Goal: Transaction & Acquisition: Purchase product/service

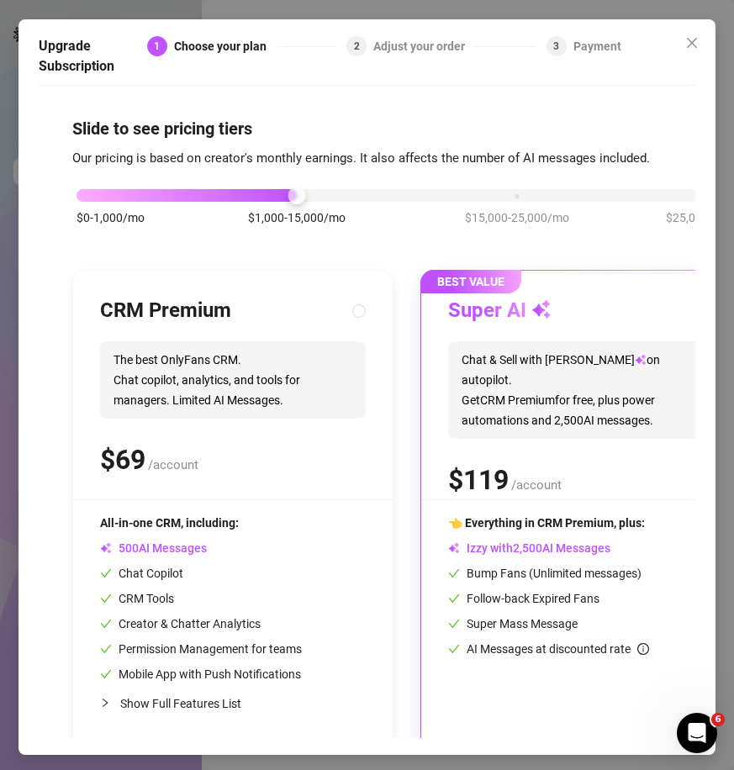
click at [580, 59] on div "3 Payment" at bounding box center [579, 56] width 85 height 40
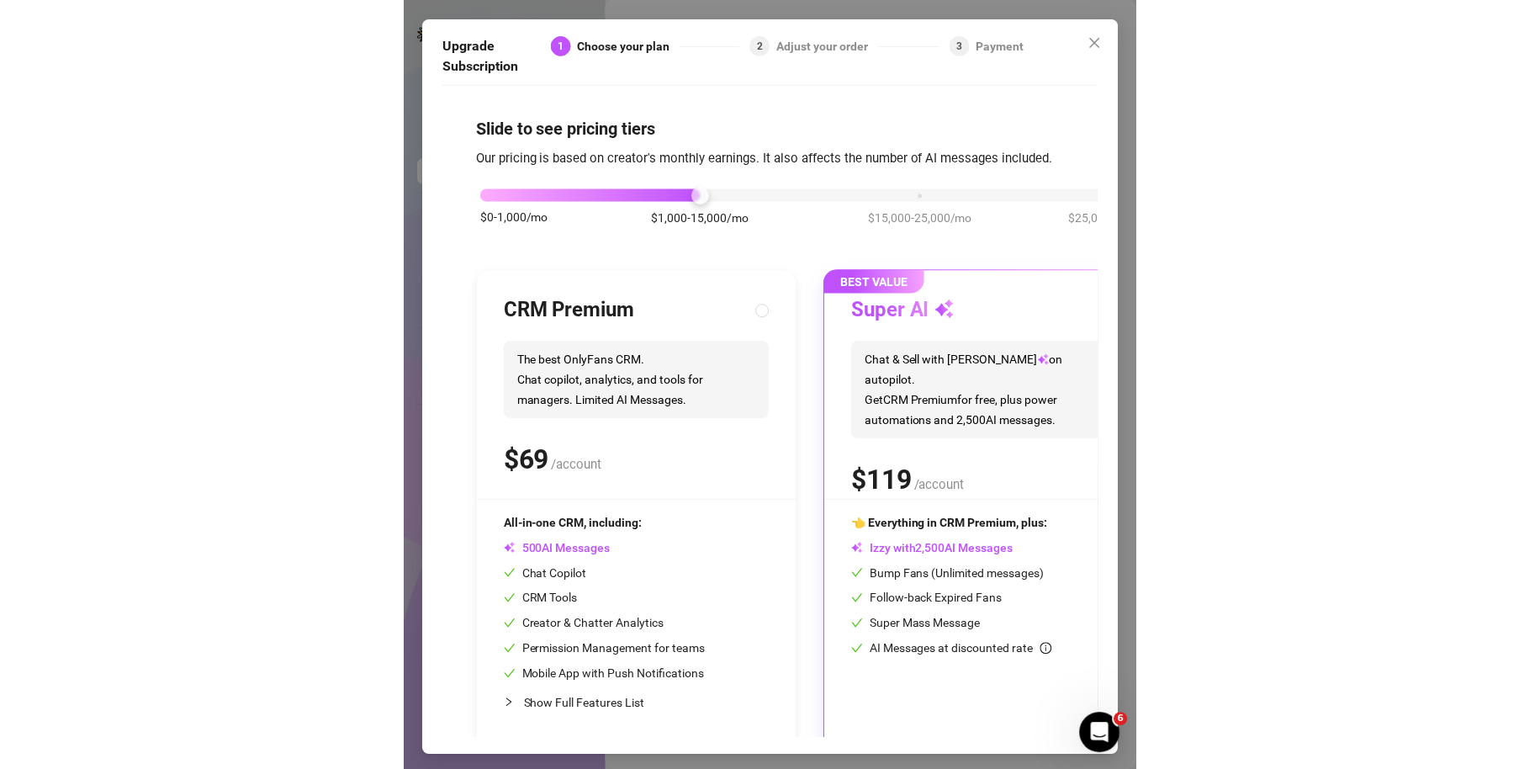
scroll to position [28, 0]
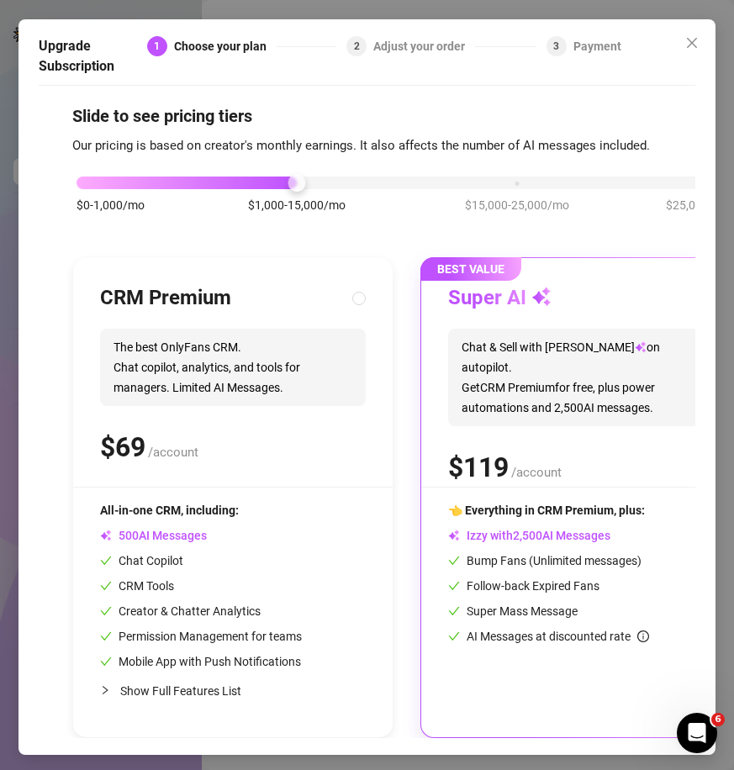
click at [291, 388] on span "The best OnlyFans CRM. Chat copilot, analytics, and tools for managers. Limited…" at bounding box center [233, 367] width 266 height 77
radio input "true"
radio input "false"
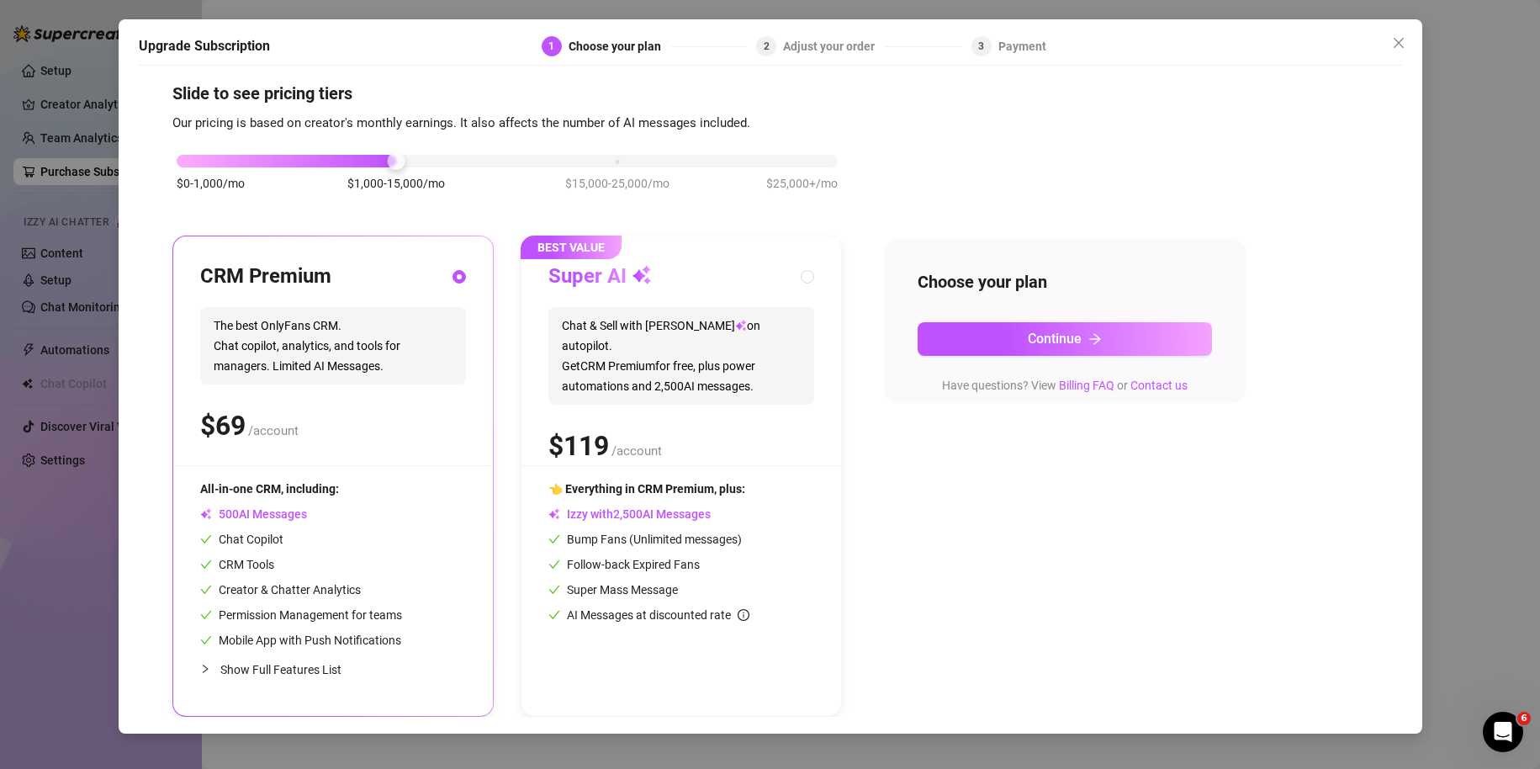
scroll to position [15, 0]
click at [733, 336] on button "Continue" at bounding box center [1065, 339] width 294 height 34
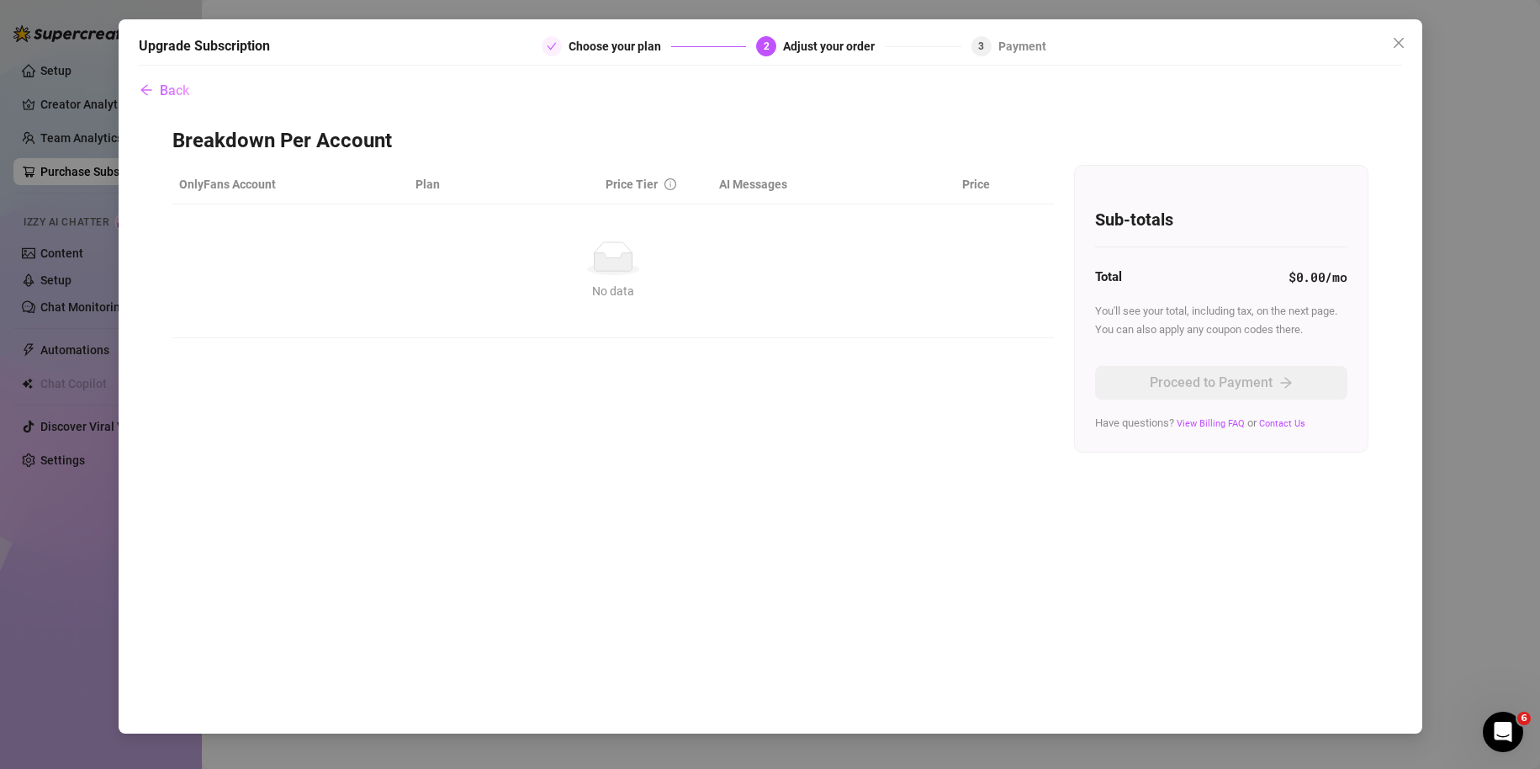
scroll to position [0, 0]
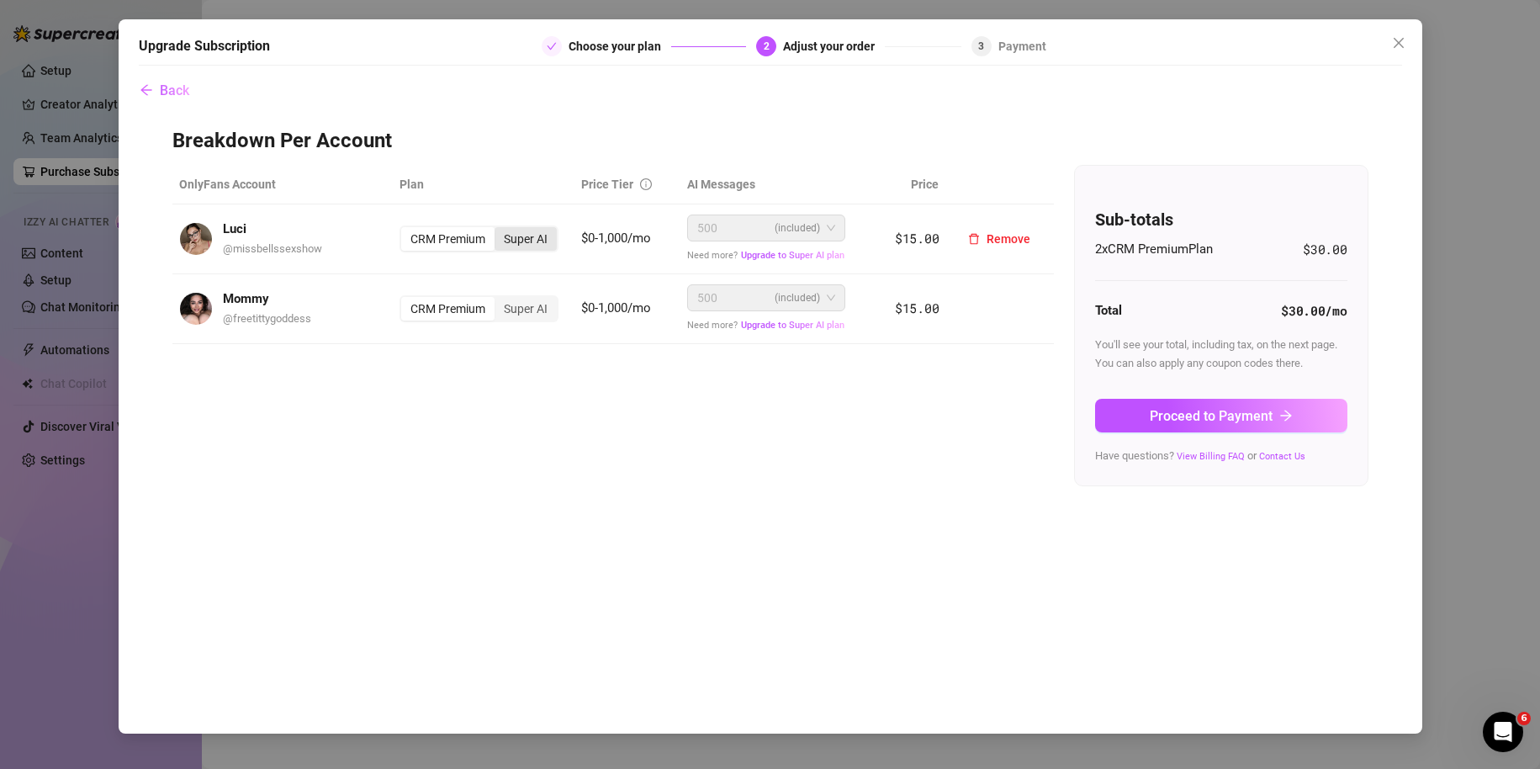
click at [541, 236] on div "Super AI" at bounding box center [526, 239] width 62 height 24
click at [499, 230] on input "Super AI" at bounding box center [499, 230] width 0 height 0
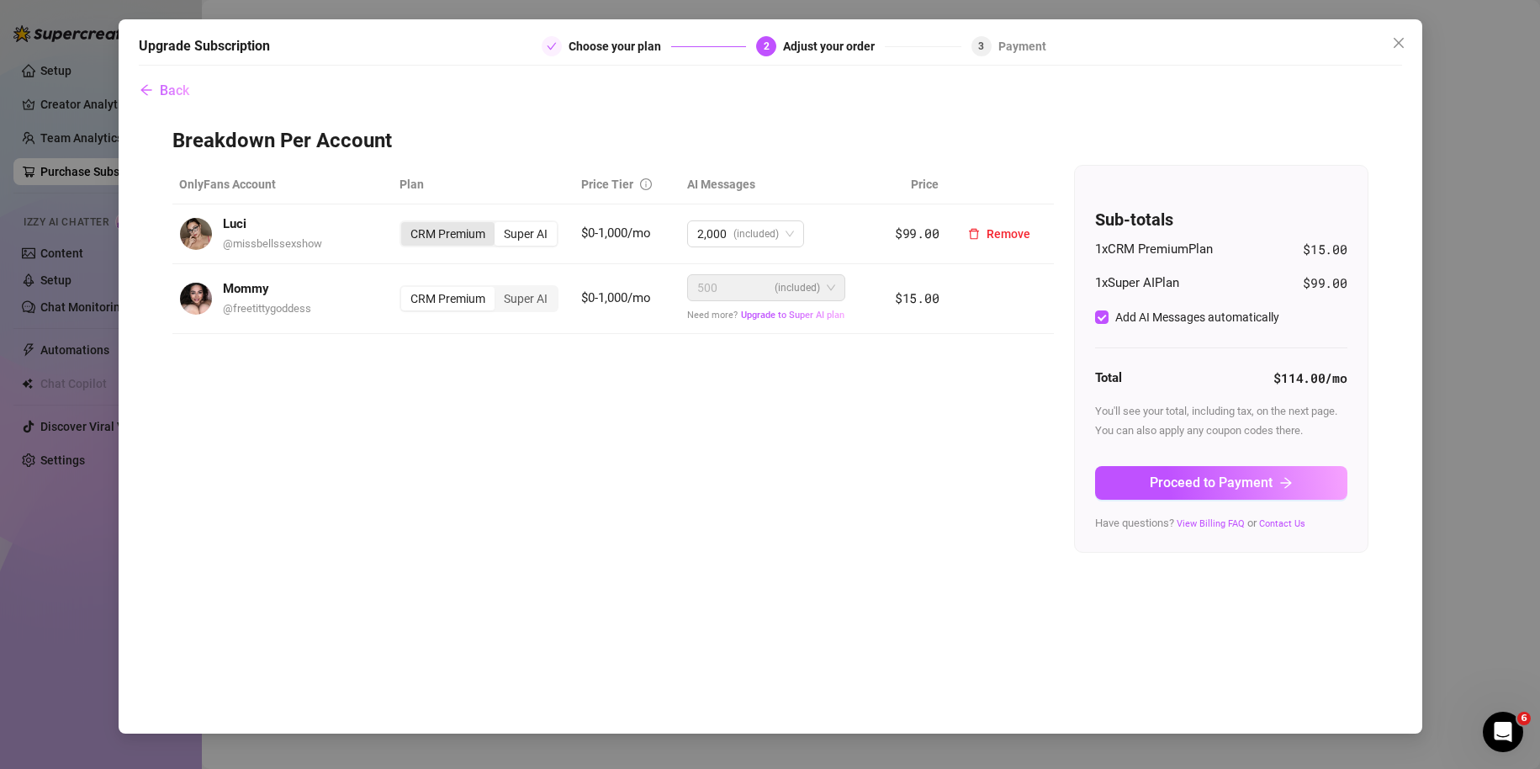
click at [465, 239] on div "CRM Premium" at bounding box center [447, 234] width 93 height 24
click at [405, 225] on input "CRM Premium" at bounding box center [405, 225] width 0 height 0
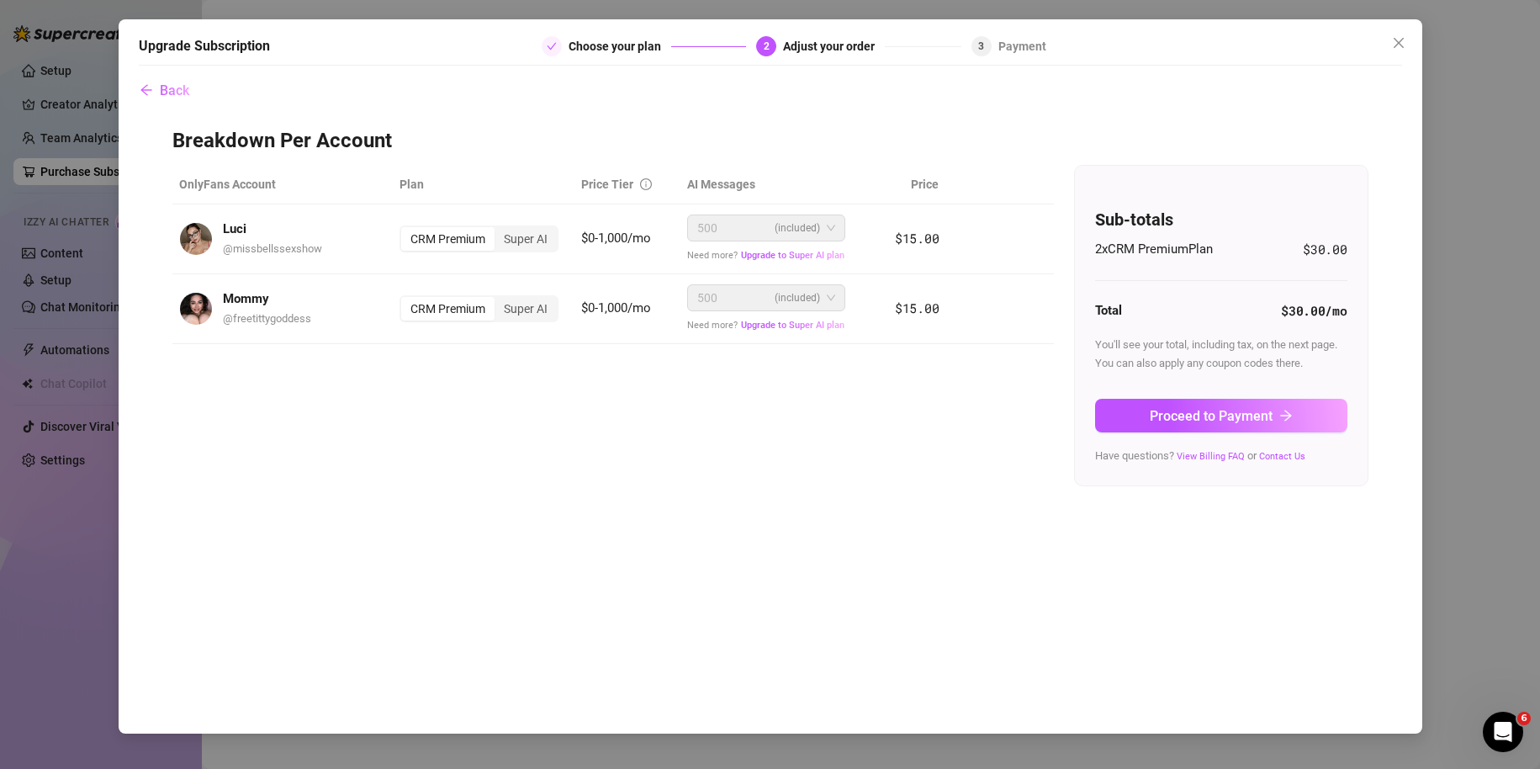
click at [733, 433] on div "2 x CRM Premium Plan $30.00 Total $30.00 /mo You'll see your total, including t…" at bounding box center [1221, 352] width 252 height 225
click at [733, 414] on span "Proceed to Payment" at bounding box center [1211, 416] width 123 height 16
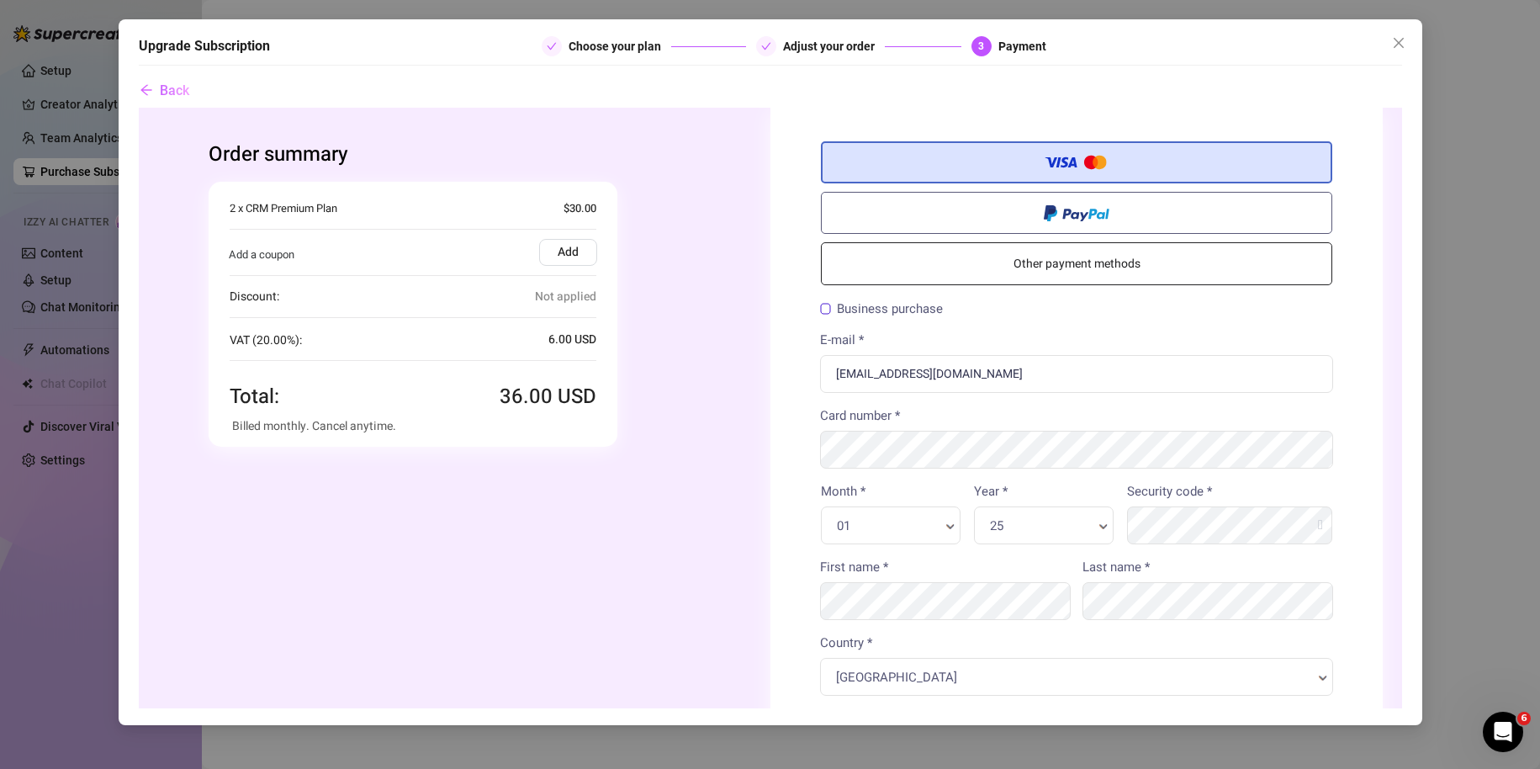
click at [733, 305] on label "Business purchase" at bounding box center [880, 308] width 123 height 13
click at [138, 107] on input "Business purchase" at bounding box center [138, 107] width 0 height 0
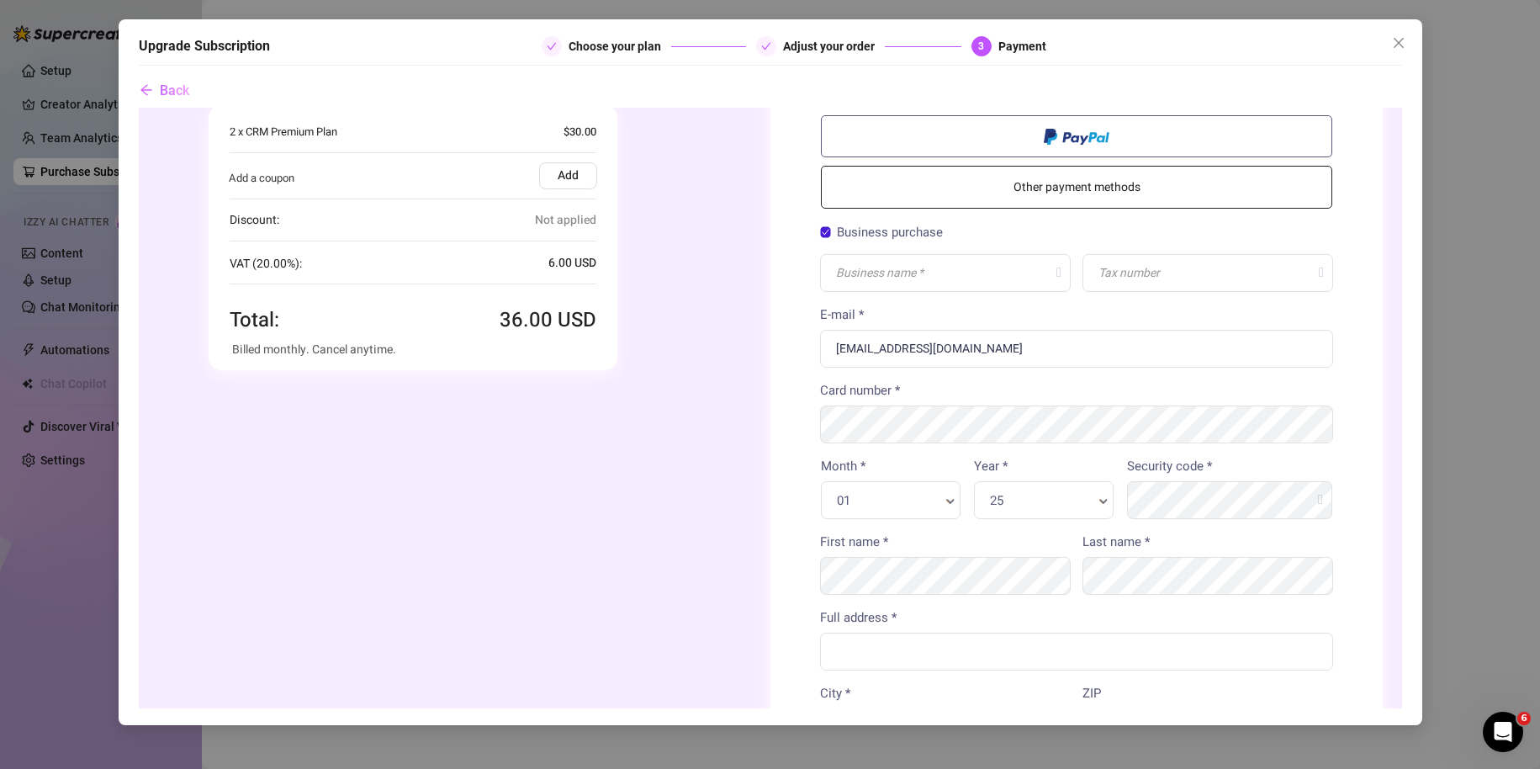
scroll to position [75, 0]
